Goal: Find specific fact: Find specific fact

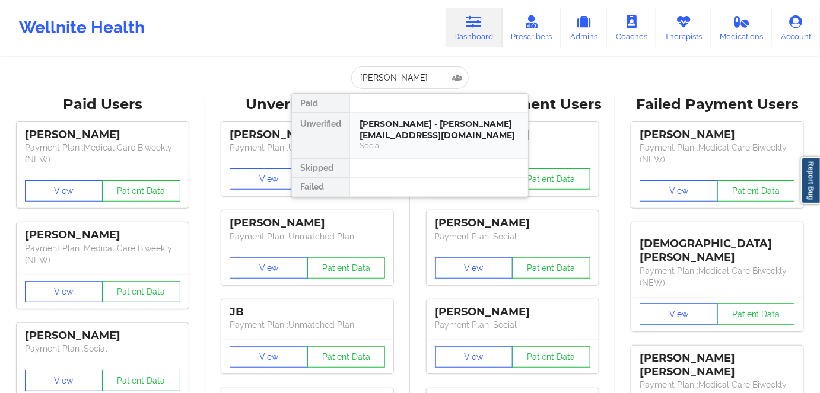
click at [405, 141] on div "Social" at bounding box center [439, 146] width 159 height 10
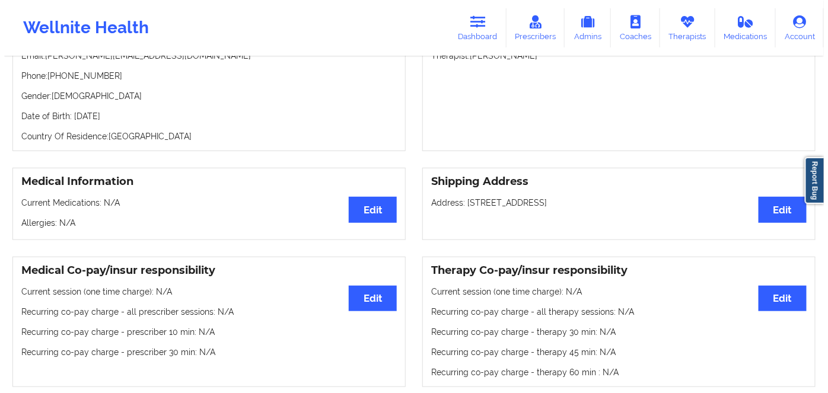
scroll to position [53, 0]
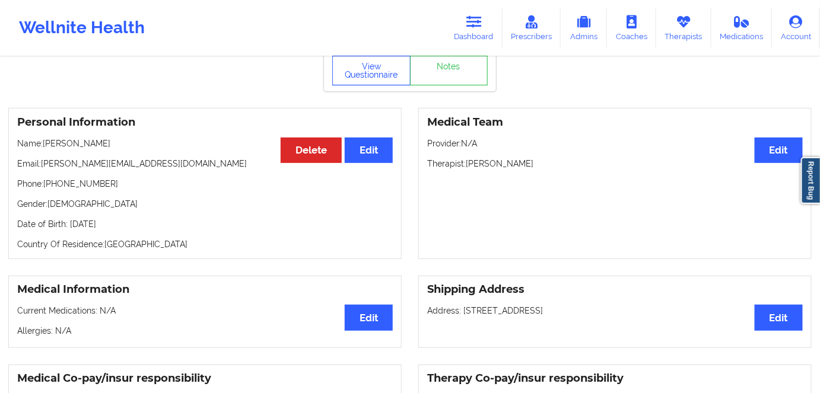
drag, startPoint x: 379, startPoint y: 76, endPoint x: 390, endPoint y: 66, distance: 15.2
click at [379, 76] on button "View Questionnaire" at bounding box center [371, 71] width 78 height 30
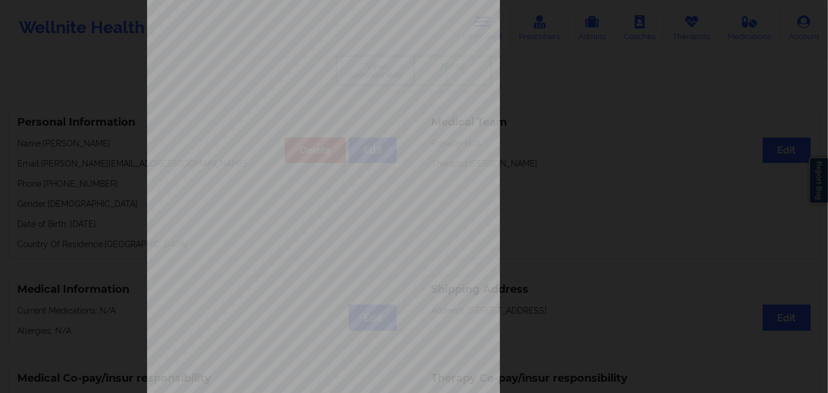
scroll to position [172, 0]
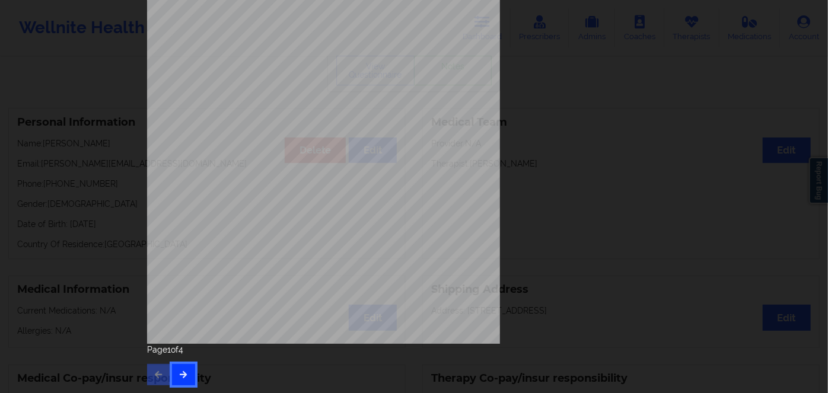
click at [182, 372] on icon "button" at bounding box center [184, 374] width 10 height 7
click at [185, 377] on icon "button" at bounding box center [184, 374] width 10 height 7
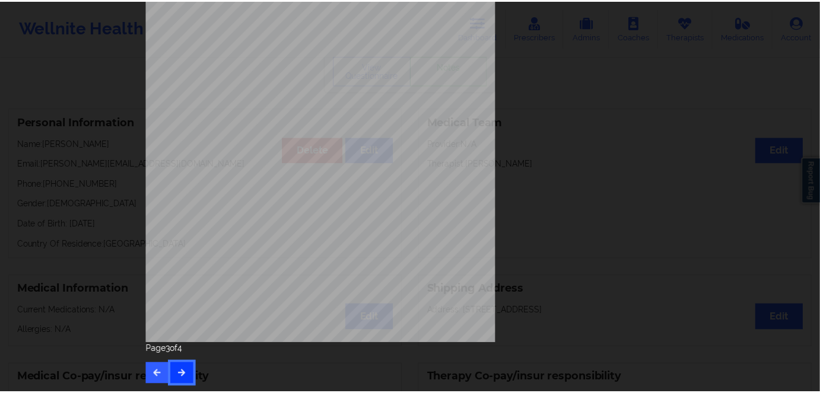
scroll to position [0, 0]
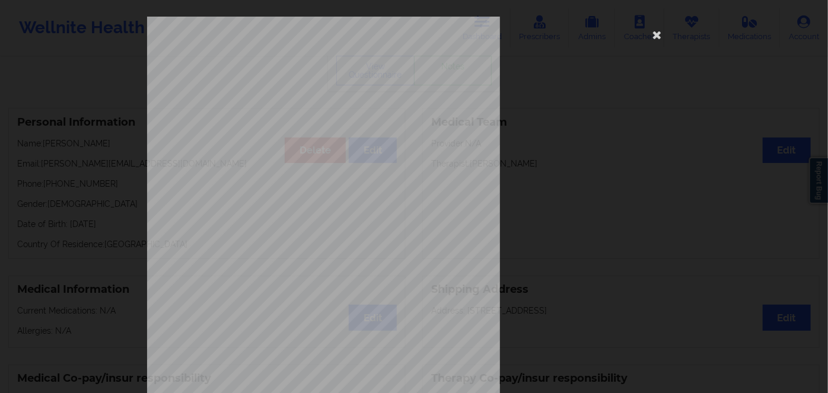
click at [278, 92] on span "XKL598M90636" at bounding box center [290, 91] width 39 height 5
copy span "XKL598M90636"
click at [652, 39] on icon at bounding box center [657, 34] width 19 height 19
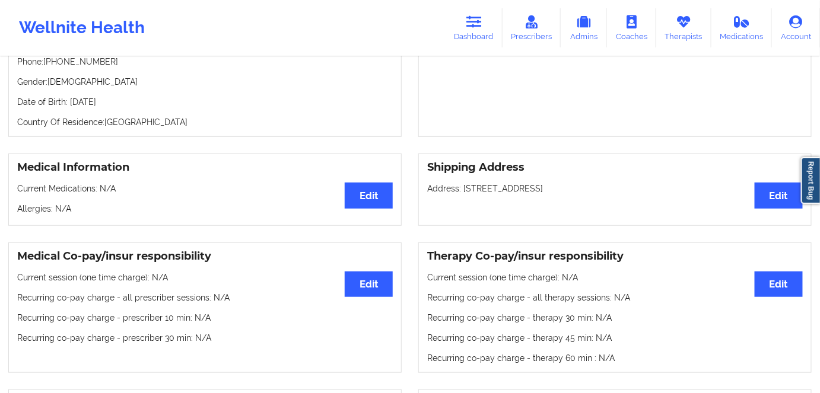
scroll to position [107, 0]
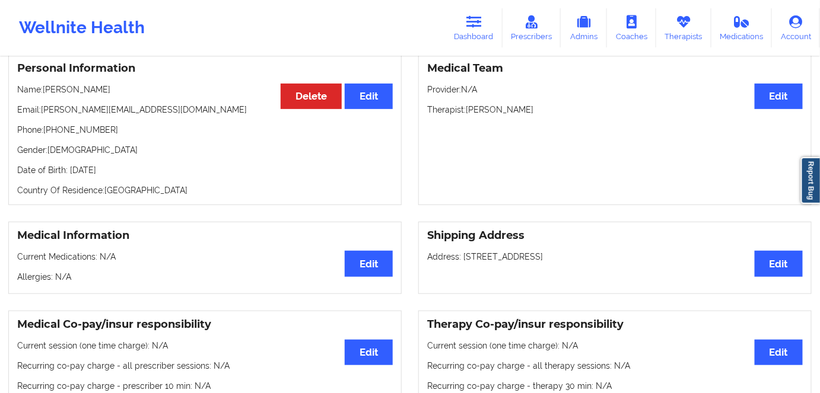
click at [150, 170] on p "Date of Birth: [DEMOGRAPHIC_DATA]" at bounding box center [205, 170] width 376 height 12
copy p "1989"
click at [135, 148] on p "Gender: [DEMOGRAPHIC_DATA]" at bounding box center [205, 150] width 376 height 12
drag, startPoint x: 104, startPoint y: 91, endPoint x: 45, endPoint y: 88, distance: 59.4
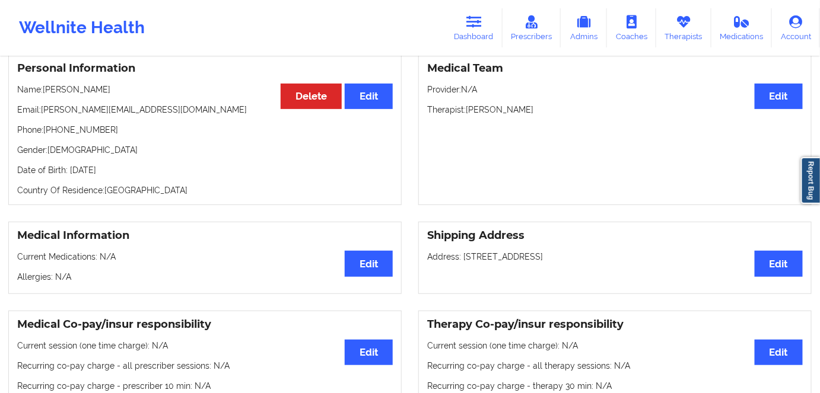
click at [45, 88] on p "Name: [PERSON_NAME]" at bounding box center [205, 90] width 376 height 12
copy p "[PERSON_NAME]"
